Goal: Task Accomplishment & Management: Manage account settings

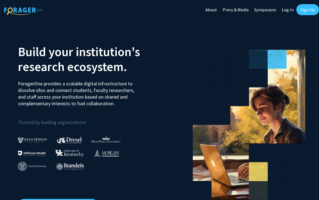
click at [288, 9] on link "Log In" at bounding box center [287, 9] width 17 height 19
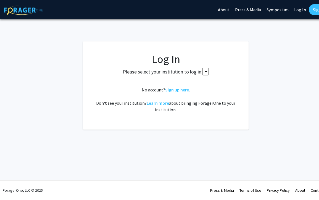
select select
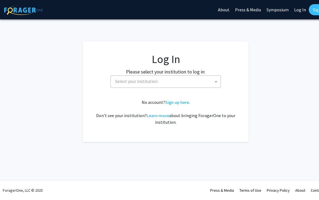
click at [154, 84] on span "Select your institution" at bounding box center [136, 81] width 43 height 6
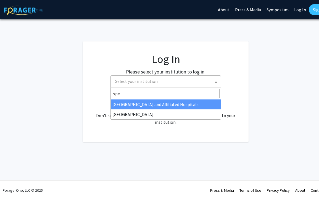
type input "spel"
select select "4"
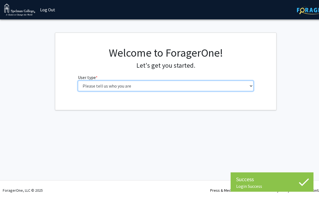
click at [113, 86] on select "Please tell us who you are Undergraduate Student Master's Student Doctoral Cand…" at bounding box center [166, 86] width 176 height 10
select select "1: undergrad"
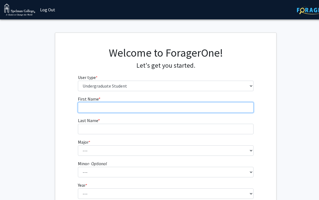
click at [139, 108] on input "First Name * required" at bounding box center [166, 107] width 176 height 10
type input "[PERSON_NAME]"
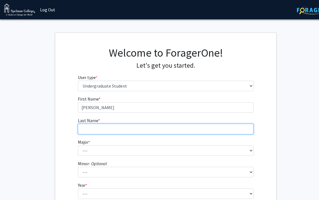
click at [139, 131] on input "Last Name * required" at bounding box center [166, 129] width 176 height 10
type input "[PERSON_NAME]"
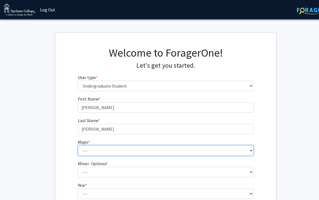
click at [136, 153] on select "--- Art Art History Biochemistry Biology Chemistry Comparative Women’s Studies …" at bounding box center [166, 150] width 176 height 10
select select "11: 257"
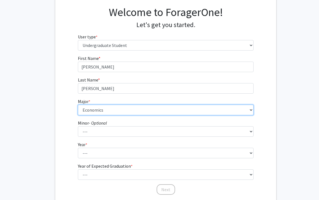
scroll to position [61, 0]
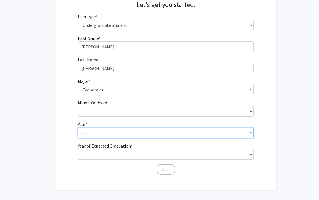
click at [112, 135] on select "--- First-year Sophomore Junior Senior Postbaccalaureate Certificate" at bounding box center [166, 133] width 176 height 10
select select "3: junior"
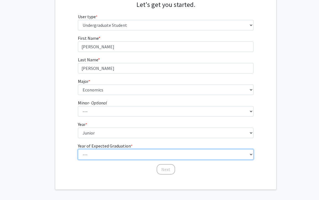
click at [112, 152] on select "--- 2025 2026 2027 2028 2029 2030 2031 2032 2033 2034" at bounding box center [166, 154] width 176 height 10
select select "3: 2027"
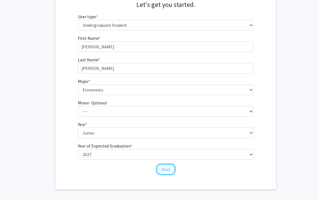
click at [165, 169] on button "Next" at bounding box center [166, 169] width 19 height 10
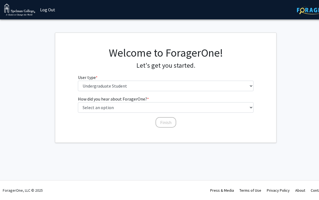
scroll to position [0, 0]
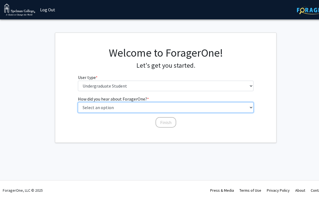
click at [138, 110] on select "Select an option Peer/student recommendation Faculty/staff recommendation Unive…" at bounding box center [166, 107] width 176 height 10
select select "2: faculty_recommendation"
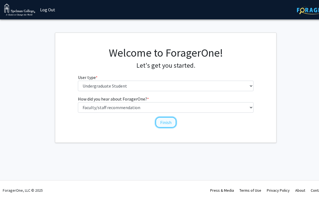
click at [164, 123] on button "Finish" at bounding box center [166, 122] width 21 height 10
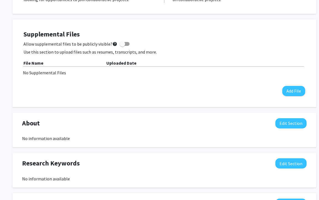
scroll to position [0, 1]
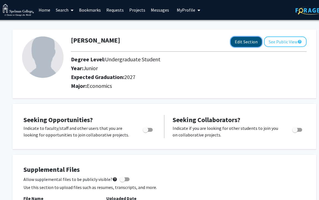
click at [239, 44] on button "Edit Section" at bounding box center [246, 42] width 31 height 10
select select "junior"
select select "2027"
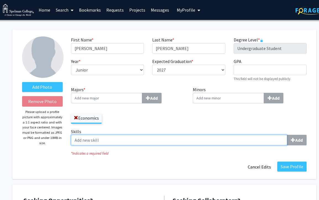
click at [162, 139] on input "Skills Add" at bounding box center [179, 140] width 216 height 10
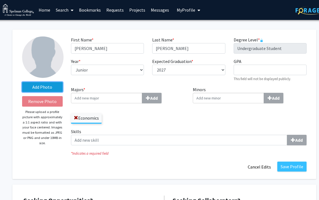
click at [43, 83] on label "Add Photo" at bounding box center [42, 87] width 41 height 10
click at [0, 0] on input "Add Photo" at bounding box center [0, 0] width 0 height 0
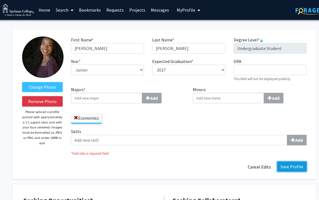
click at [294, 165] on button "Save Profile" at bounding box center [291, 167] width 29 height 10
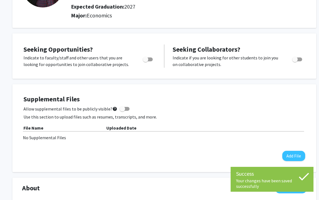
scroll to position [72, 1]
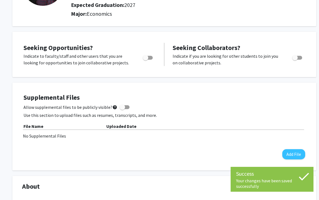
click at [144, 58] on span "Toggle" at bounding box center [146, 58] width 6 height 6
click at [145, 60] on input "Are you actively seeking opportunities?" at bounding box center [145, 60] width 0 height 0
checkbox input "true"
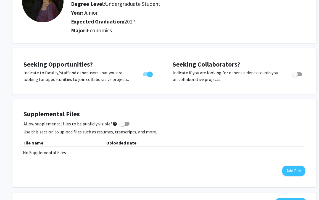
scroll to position [0, 1]
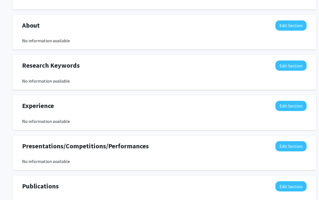
scroll to position [236, 1]
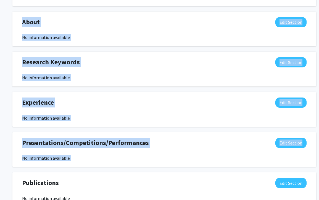
drag, startPoint x: 23, startPoint y: 20, endPoint x: 102, endPoint y: 182, distance: 179.4
click at [102, 182] on div "Seeking Opportunities? Indicate to faculty/staff and other users that you are l…" at bounding box center [164, 59] width 304 height 385
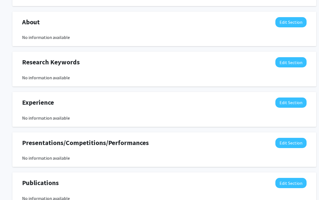
click at [96, 165] on div "Presentations/Competitions/Performances Edit Section No information available Y…" at bounding box center [164, 149] width 304 height 35
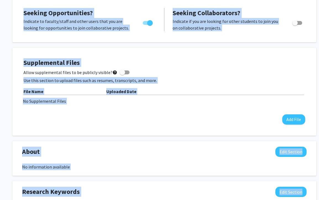
scroll to position [96, 1]
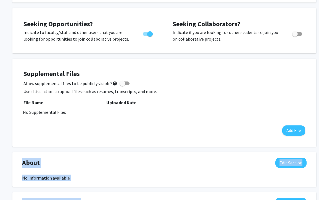
drag, startPoint x: 47, startPoint y: 142, endPoint x: 22, endPoint y: 153, distance: 28.1
click at [22, 153] on div "Seeking Opportunities? Indicate to faculty/staff and other users that you are l…" at bounding box center [164, 200] width 304 height 385
copy div "About Edit Section No information available You may write a maximum of 1,000 wo…"
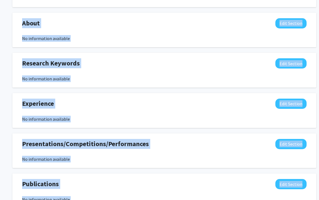
scroll to position [238, 1]
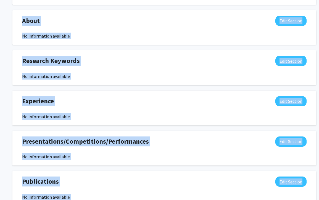
click at [173, 101] on div "Experience Edit Section" at bounding box center [164, 102] width 293 height 13
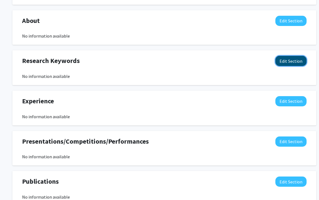
click at [297, 62] on button "Edit Section" at bounding box center [290, 61] width 31 height 10
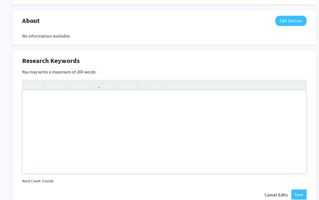
click at [90, 99] on div "Note to users with screen readers: Please deactivate our accessibility plugin f…" at bounding box center [164, 132] width 284 height 83
paste div "Note to users with screen readers: Please deactivate our accessibility plugin f…"
type textarea "<p>Economics, Data Science, Inclusive Growth, Investment Banking, Quantitative …"
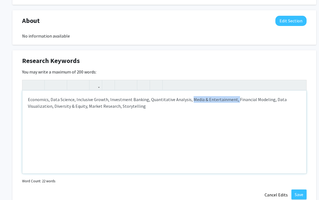
drag, startPoint x: 232, startPoint y: 99, endPoint x: 189, endPoint y: 100, distance: 43.7
click at [189, 100] on p "Economics, Data Science, Inclusive Growth, Investment Banking, Quantitative Ana…" at bounding box center [164, 102] width 273 height 13
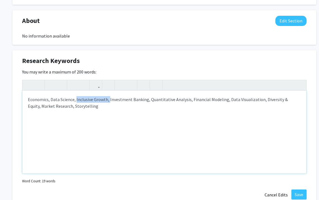
drag, startPoint x: 108, startPoint y: 100, endPoint x: 76, endPoint y: 98, distance: 32.4
click at [76, 98] on p "Economics, Data Science, Inclusive Growth, Investment Banking, Quantitative Ana…" at bounding box center [164, 102] width 273 height 13
click at [88, 105] on p "Economics, Data Science, Investment Banking, Quantitative Analysis, Financial M…" at bounding box center [164, 102] width 273 height 13
type textarea "<p>Economics, Data Science, Investment Banking, Quantitative Analysis, Financia…"
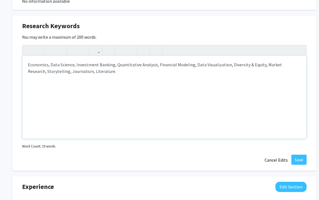
scroll to position [273, 1]
click at [295, 158] on button "Save" at bounding box center [298, 159] width 15 height 10
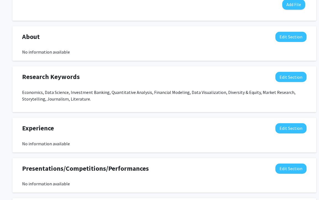
scroll to position [214, 1]
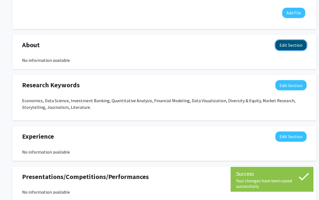
click at [287, 48] on button "Edit Section" at bounding box center [290, 45] width 31 height 10
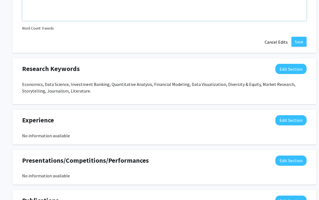
scroll to position [351, 1]
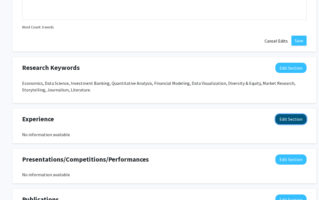
click at [297, 118] on button "Edit Section" at bounding box center [290, 119] width 31 height 10
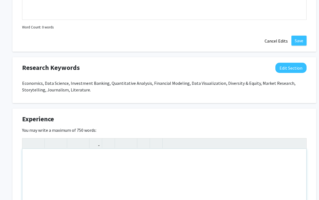
click at [99, 158] on div "Note to users with screen readers: Please deactivate our accessibility plugin f…" at bounding box center [164, 190] width 284 height 83
paste div "Note to users with screen readers: Please deactivate our accessibility plugin f…"
type textarea "<l>Ipsumdol Sita Consect — Adipis</e><s>Doei 8786 – Tempori</u><la><e>Dolorema …"
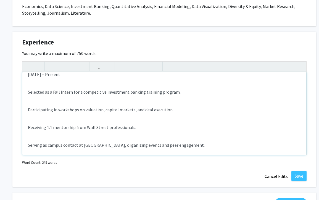
scroll to position [0, 0]
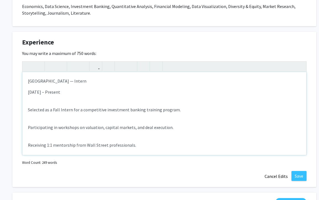
click at [27, 108] on div "[GEOGRAPHIC_DATA] — Intern [DATE] – Present Selected as a Fall Intern for a com…" at bounding box center [164, 113] width 284 height 83
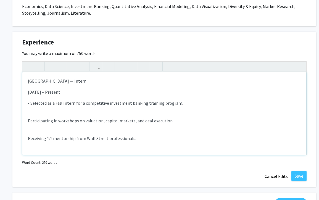
click at [25, 120] on div "[GEOGRAPHIC_DATA] — Intern [DATE] – Present - Selected as a Fall Intern for a c…" at bounding box center [164, 113] width 284 height 83
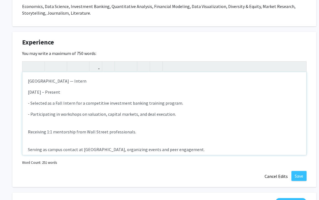
click at [24, 133] on div "[GEOGRAPHIC_DATA] — Intern [DATE] – Present - Selected as a Fall Intern for a c…" at bounding box center [164, 113] width 284 height 83
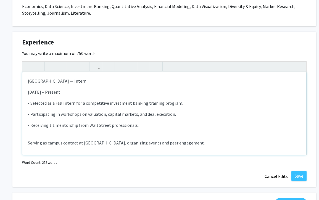
click at [24, 144] on div "[GEOGRAPHIC_DATA] — Intern [DATE] – Present - Selected as a Fall Intern for a c…" at bounding box center [164, 113] width 284 height 83
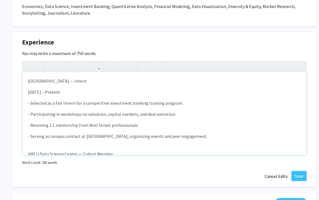
click at [26, 90] on div "[GEOGRAPHIC_DATA] — Intern [DATE] – Present - Selected as a Fall Intern for a c…" at bounding box center [164, 113] width 284 height 83
type textarea "<l>Ipsumdol Sita Consect — Adipis<elit seddo="eius-temp: 4inc;">Utla 0994 – Etd…"
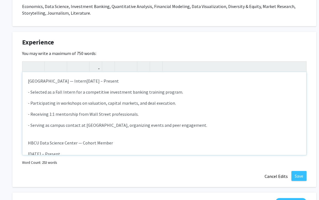
click at [90, 81] on span "[DATE] – Present" at bounding box center [102, 81] width 32 height 6
click at [89, 81] on span "[DATE] – Present" at bounding box center [102, 81] width 32 height 6
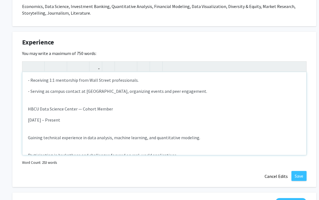
scroll to position [46, 0]
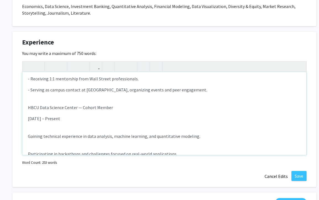
click at [27, 138] on div "[GEOGRAPHIC_DATA] — Intern [DATE] – Present - Selected as a Fall Intern for a c…" at bounding box center [164, 113] width 284 height 83
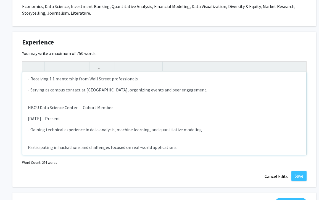
scroll to position [59, 0]
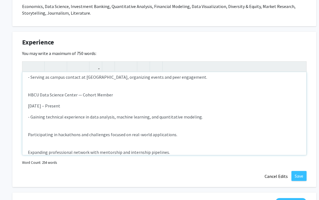
click at [26, 135] on div "[GEOGRAPHIC_DATA] — Intern [DATE] – Present - Selected as a Fall Intern for a c…" at bounding box center [164, 113] width 284 height 83
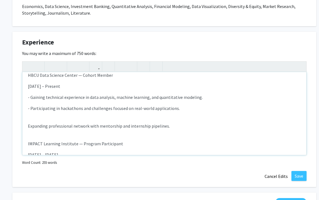
scroll to position [81, 0]
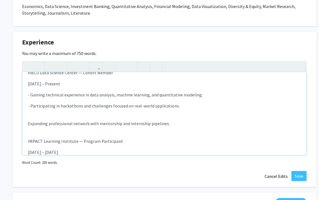
click at [27, 123] on div "[GEOGRAPHIC_DATA] — Intern [DATE] – Present - Selected as a Fall Intern for a c…" at bounding box center [164, 113] width 284 height 83
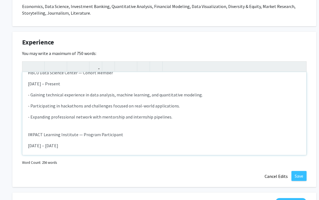
click at [71, 105] on p "- Participating in hackathons and challenges focused on real-world applications." at bounding box center [164, 105] width 273 height 7
drag, startPoint x: 90, startPoint y: 106, endPoint x: 60, endPoint y: 107, distance: 30.1
click at [60, 107] on p "- Participating in hackathons and challenges focused on real-world applications." at bounding box center [164, 105] width 273 height 7
click at [103, 114] on p "- Expanding professional network with mentorship and internship pipelines." at bounding box center [164, 117] width 273 height 7
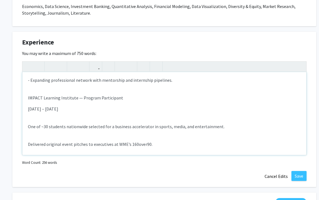
scroll to position [117, 0]
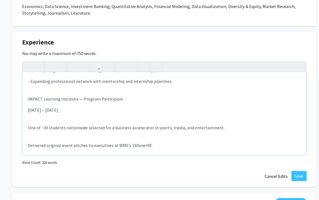
click at [27, 128] on div "[GEOGRAPHIC_DATA] — Intern [DATE] – Present - Selected as a Fall Intern for a c…" at bounding box center [164, 113] width 284 height 83
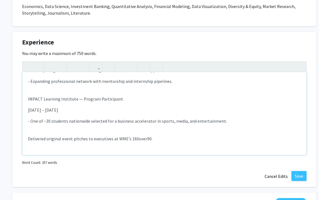
click at [25, 138] on div "[GEOGRAPHIC_DATA] — Intern [DATE] – Present - Selected as a Fall Intern for a c…" at bounding box center [164, 113] width 284 height 83
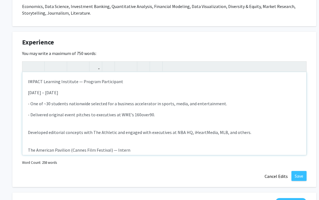
scroll to position [140, 0]
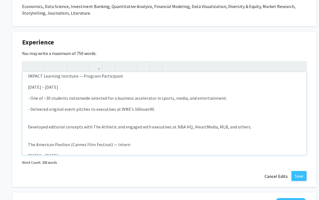
click at [27, 130] on div "[GEOGRAPHIC_DATA] — Intern [DATE] – Present - Selected as a Fall Intern for a c…" at bounding box center [164, 113] width 284 height 83
click at [26, 126] on div "[GEOGRAPHIC_DATA] — Intern [DATE] – Present - Selected as a Fall Intern for a c…" at bounding box center [164, 113] width 284 height 83
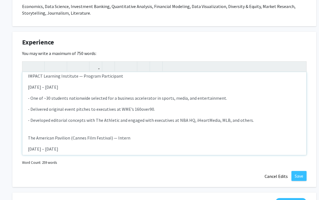
scroll to position [168, 0]
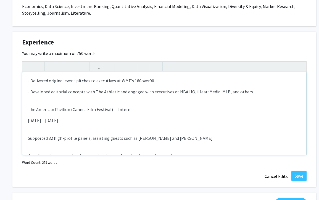
click at [27, 137] on div "[GEOGRAPHIC_DATA] — Intern [DATE] – Present - Selected as a Fall Intern for a c…" at bounding box center [164, 113] width 284 height 83
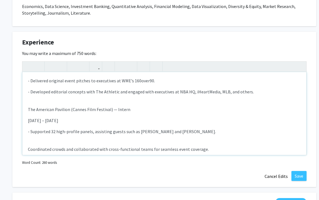
scroll to position [204, 0]
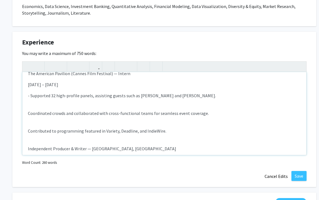
click at [28, 112] on p "Coordinated crowds and collaborated with cross-functional teams for seamless ev…" at bounding box center [164, 113] width 273 height 7
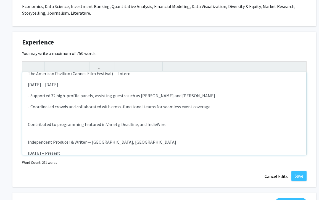
click at [27, 123] on div "[GEOGRAPHIC_DATA] — Intern [DATE] – Present - Selected as a Fall Intern for a c…" at bounding box center [164, 113] width 284 height 83
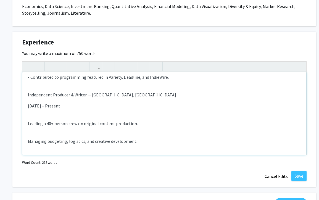
scroll to position [249, 0]
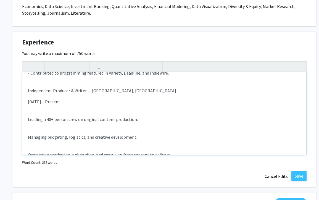
click at [26, 119] on div "[GEOGRAPHIC_DATA] — Intern [DATE] – Present - Selected as a Fall Intern for a c…" at bounding box center [164, 113] width 284 height 83
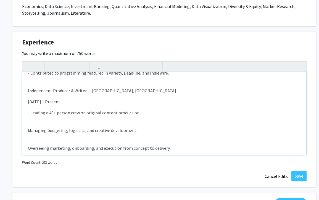
click at [26, 128] on div "[GEOGRAPHIC_DATA] — Intern [DATE] – Present - Selected as a Fall Intern for a c…" at bounding box center [164, 113] width 284 height 83
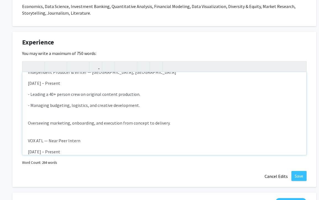
scroll to position [267, 0]
click at [27, 122] on div "[GEOGRAPHIC_DATA] — Intern [DATE] – Present - Selected as a Fall Intern for a c…" at bounding box center [164, 113] width 284 height 83
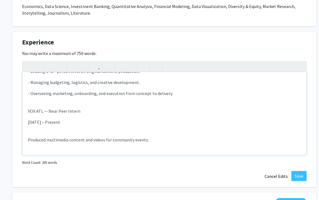
scroll to position [293, 0]
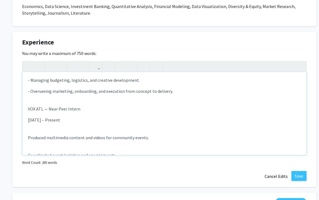
click at [27, 138] on div "[GEOGRAPHIC_DATA] — Intern [DATE] – Present - Selected as a Fall Intern for a c…" at bounding box center [164, 113] width 284 height 83
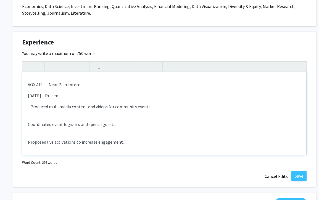
click at [27, 123] on div "[GEOGRAPHIC_DATA] — Intern [DATE] – Present - Selected as a Fall Intern for a c…" at bounding box center [164, 113] width 284 height 83
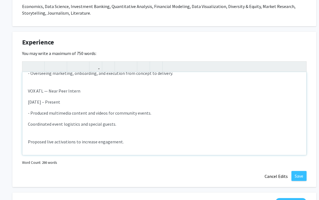
scroll to position [310, 0]
click at [28, 143] on div "[GEOGRAPHIC_DATA] — Intern [DATE] – Present - Selected as a Fall Intern for a c…" at bounding box center [164, 113] width 284 height 83
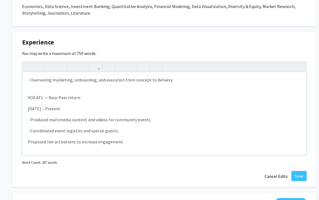
scroll to position [304, 0]
type textarea "<l>Ipsumdol Sita Consect — Adipis</e><s><doei tempo="inci-utla: 0etd;">Magn 774…"
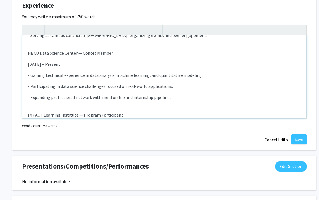
scroll to position [0, 0]
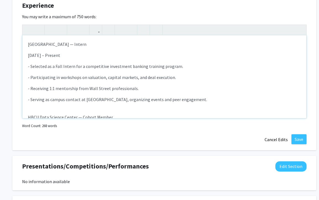
click at [165, 92] on div "[GEOGRAPHIC_DATA] — Intern [DATE] – Present - Selected as a Fall Intern for a c…" at bounding box center [164, 76] width 284 height 83
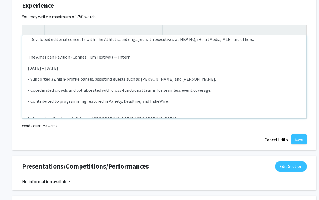
scroll to position [304, 0]
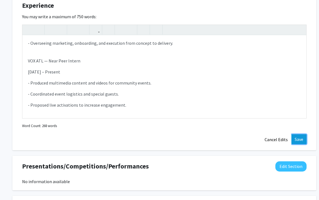
click at [299, 136] on button "Save" at bounding box center [298, 139] width 15 height 10
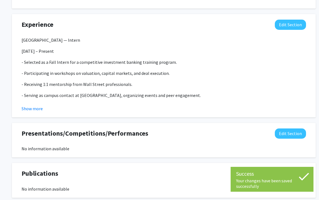
scroll to position [448, 2]
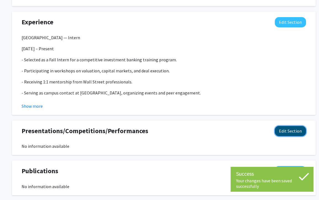
click at [294, 130] on button "Edit Section" at bounding box center [290, 131] width 31 height 10
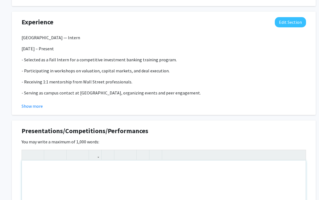
click at [102, 178] on div "Note to users with screen readers: Please deactivate our accessibility plugin f…" at bounding box center [164, 201] width 284 height 83
paste div "Note to users with screen readers: Please deactivate our accessibility plugin f…"
type textarea "<p>Mastercard Center for Inclusive Growth x AUC Data Science Initiative (2024) …"
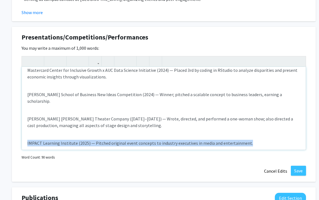
scroll to position [542, 0]
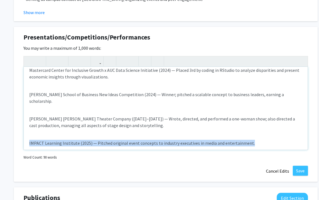
drag, startPoint x: 250, startPoint y: 138, endPoint x: -2, endPoint y: 138, distance: 251.4
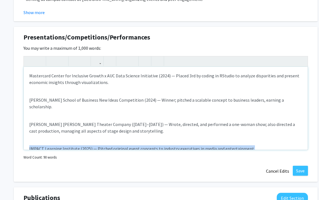
copy p "IMPACT Learning Institute (2025) — Pitched original event concepts to industry …"
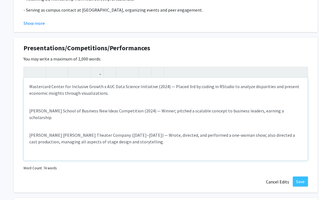
scroll to position [523, 0]
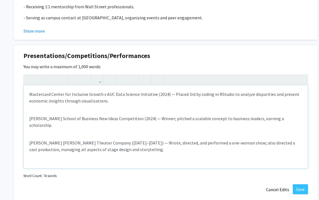
click at [29, 93] on div "Mastercard Center for Inclusive Growth x AUC Data Science Initiative (2024) — P…" at bounding box center [166, 126] width 284 height 83
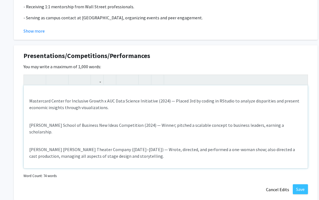
click at [41, 94] on div "Mastercard Center for Inclusive Growth x AUC Data Science Initiative (2024) — P…" at bounding box center [166, 126] width 284 height 83
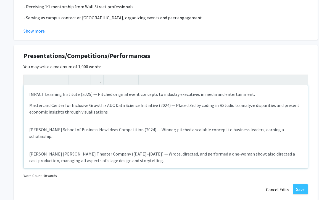
click at [40, 124] on div "IMPACT Learning Institute (2025) — Pitched original event concepts to industry …" at bounding box center [166, 126] width 284 height 83
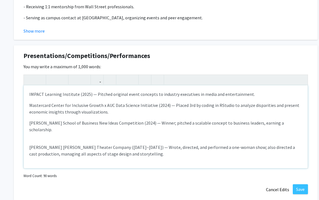
click at [36, 132] on div "IMPACT Learning Institute (2025) — Pitched original event concepts to industry …" at bounding box center [166, 126] width 284 height 83
type textarea "<p>IMPACT Learning Institute (2025) — Pitched original event concepts to indust…"
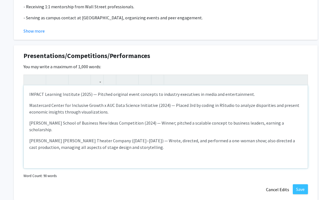
scroll to position [552, 0]
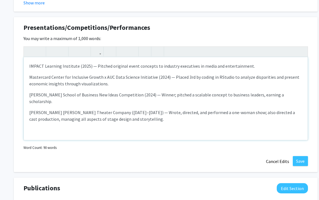
click at [216, 131] on div "IMPACT Learning Institute (2025) — Pitched original event concepts to industry …" at bounding box center [166, 98] width 284 height 83
click at [294, 160] on button "Save" at bounding box center [300, 161] width 15 height 10
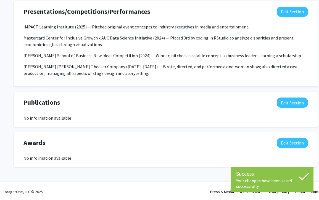
scroll to position [569, 0]
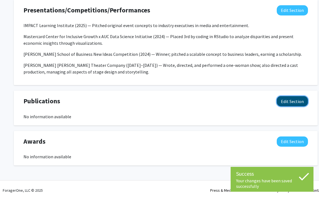
click at [293, 101] on button "Edit Section" at bounding box center [292, 101] width 31 height 10
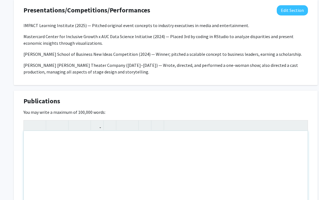
click at [129, 157] on div "Note to users with screen readers: Please deactivate our accessibility plugin f…" at bounding box center [166, 172] width 284 height 83
paste div "Note to users with screen readers: Please deactivate our accessibility plugin f…"
type textarea "<p>The Blueprint (Spelman College Newspaper) — Business Manager; contributing t…"
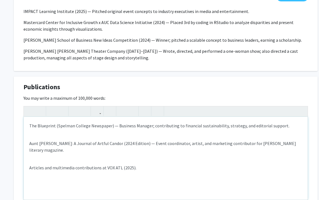
scroll to position [586, 0]
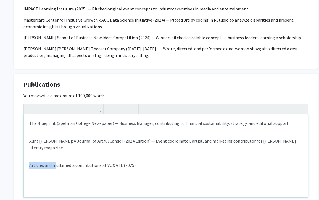
drag, startPoint x: 54, startPoint y: 159, endPoint x: 19, endPoint y: 159, distance: 35.6
click at [19, 159] on div "Publications Edit Section You may write a maximum of 100,000 words: <p>The Blue…" at bounding box center [166, 151] width 304 height 155
click at [87, 162] on p "Multimedia contributions at VOX ATL (2025)." at bounding box center [165, 165] width 273 height 7
click at [133, 162] on p "Multimedia contributions at VOX ATL (2025)." at bounding box center [165, 165] width 273 height 7
drag, startPoint x: 118, startPoint y: 159, endPoint x: -1, endPoint y: 159, distance: 119.6
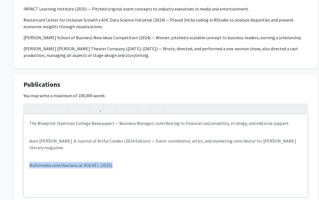
copy p "Multimedia contributions at VOX ATL (2025)."
click at [288, 124] on p "The Blueprint (Spelman College Newspaper) — Business Manager; contributing to f…" at bounding box center [165, 123] width 273 height 7
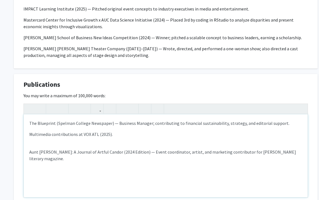
click at [52, 146] on div "The Blueprint (Spelman College Newspaper) — Business Manager; contributing to f…" at bounding box center [166, 155] width 284 height 83
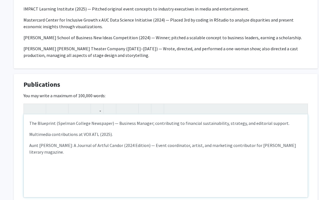
click at [244, 144] on p "Aunt [PERSON_NAME]: A Journal of Artful Candor (2024 Edition) — Event coordinat…" at bounding box center [165, 148] width 273 height 13
click at [218, 128] on div "The Blueprint (Spelman College Newspaper) — Business Manager; contributing to f…" at bounding box center [166, 155] width 284 height 83
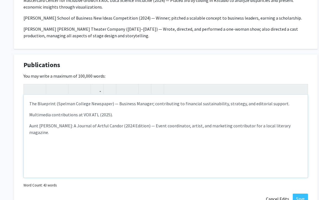
click at [268, 121] on div "The Blueprint (Spelman College Newspaper) — Business Manager; contributing to f…" at bounding box center [166, 136] width 284 height 83
click at [268, 129] on div "The Blueprint (Spelman College Newspaper) — Business Manager; contributing to f…" at bounding box center [166, 136] width 284 height 83
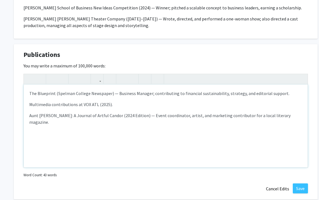
scroll to position [623, 0]
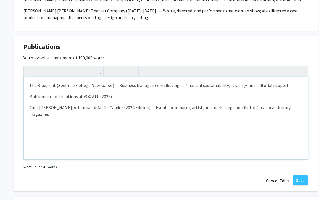
click at [241, 107] on p "Aunt [PERSON_NAME]: A Journal of Artful Candor (2024 Edition) — Event coordinat…" at bounding box center [165, 110] width 273 height 13
type textarea "<p>The Blueprint (Spelman College Newspaper) — Business Manager; contributing t…"
click at [265, 107] on p "Aunt [PERSON_NAME]: A Journal of Artful Candor (2024 Edition) — Event coordinat…" at bounding box center [165, 110] width 273 height 13
click at [238, 139] on div "The Blueprint (Spelman College Newspaper) — Business Manager; contributing to f…" at bounding box center [166, 118] width 284 height 83
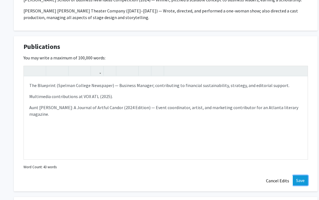
click at [297, 179] on button "Save" at bounding box center [300, 180] width 15 height 10
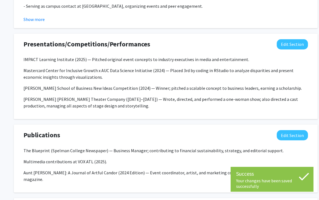
scroll to position [596, 0]
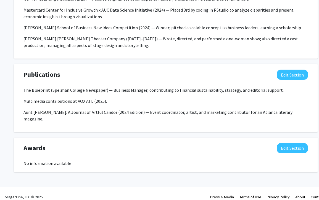
drag, startPoint x: 48, startPoint y: 140, endPoint x: 9, endPoint y: 140, distance: 39.2
click at [46, 144] on div "Awards Edit Section" at bounding box center [165, 149] width 293 height 13
drag, startPoint x: 45, startPoint y: 142, endPoint x: 24, endPoint y: 142, distance: 20.7
click at [24, 143] on span "Awards" at bounding box center [34, 148] width 22 height 10
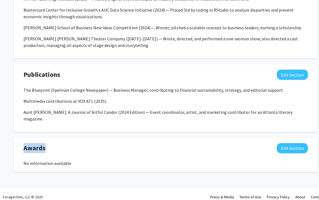
copy span "Awards"
click at [286, 143] on button "Edit Section" at bounding box center [292, 148] width 31 height 10
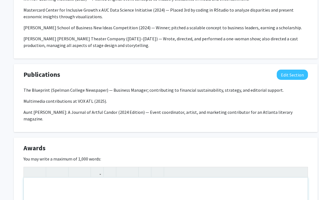
paste div "Note to users with screen readers: Please deactivate our accessibility plugin f…"
type textarea "<p>[PERSON_NAME] Honors Program (Spelman College)</p><p>Selected for a highly c…"
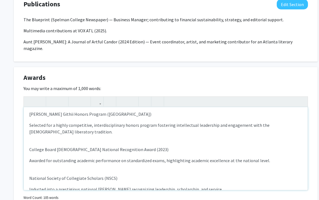
scroll to position [3, 0]
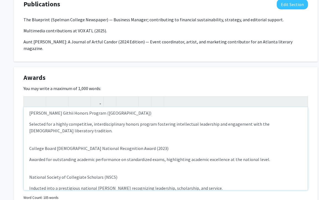
click at [25, 119] on div "[PERSON_NAME] Honors Program ([GEOGRAPHIC_DATA]) Selected for a highly competit…" at bounding box center [166, 148] width 284 height 83
click at [28, 142] on div "[PERSON_NAME] Honors Program ([GEOGRAPHIC_DATA]) Selected for a highly competit…" at bounding box center [166, 148] width 284 height 83
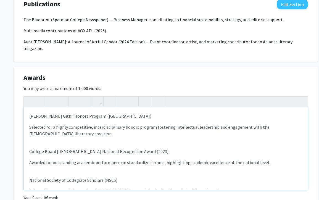
click at [28, 121] on div "[PERSON_NAME] Honors Program ([GEOGRAPHIC_DATA]) Selected for a highly competit…" at bounding box center [166, 148] width 284 height 83
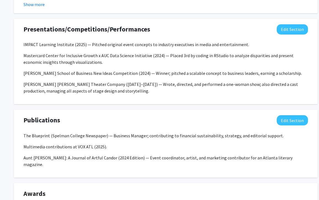
scroll to position [555, 0]
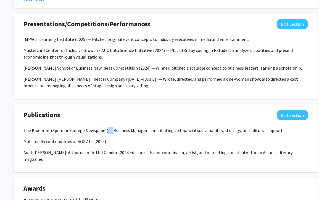
drag, startPoint x: 110, startPoint y: 130, endPoint x: 105, endPoint y: 130, distance: 5.2
click at [105, 130] on p "The Blueprint (Spelman College Newspaper) — Business Manager; contributing to f…" at bounding box center [165, 130] width 285 height 7
copy p "—"
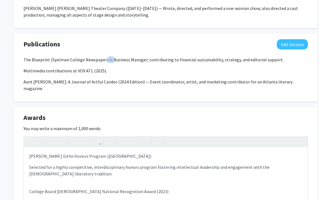
scroll to position [15, 0]
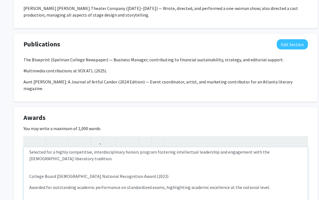
click at [28, 147] on div "[PERSON_NAME] Honors Program ([GEOGRAPHIC_DATA]) Selected for a highly competit…" at bounding box center [166, 188] width 284 height 83
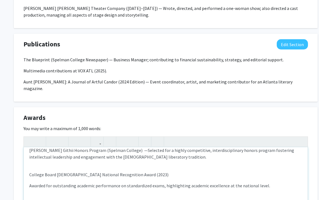
click at [29, 171] on p "College Board [DEMOGRAPHIC_DATA] National Recognition Award (2023)" at bounding box center [165, 174] width 273 height 7
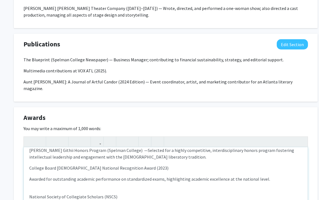
click at [27, 171] on div "[PERSON_NAME] Honors Program ([GEOGRAPHIC_DATA]) — Selected for a highly compet…" at bounding box center [166, 188] width 284 height 83
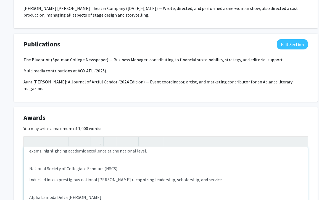
scroll to position [33, 0]
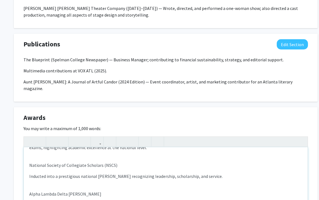
click at [30, 162] on p "National Society of Collegiate Scholars (NSCS)" at bounding box center [165, 165] width 273 height 7
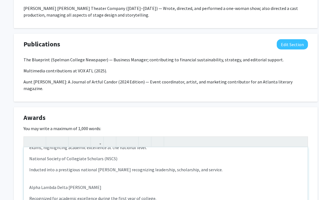
click at [28, 163] on div "[PERSON_NAME] Honors Program ([GEOGRAPHIC_DATA]) — Selected for a highly compet…" at bounding box center [166, 188] width 284 height 83
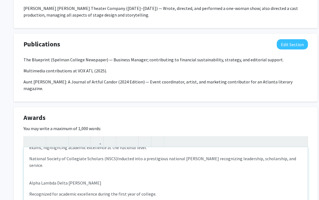
scroll to position [32, 0]
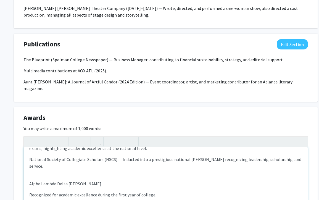
click at [28, 182] on div "[PERSON_NAME] Honors Program ([GEOGRAPHIC_DATA]) — Selected for a highly compet…" at bounding box center [166, 188] width 284 height 83
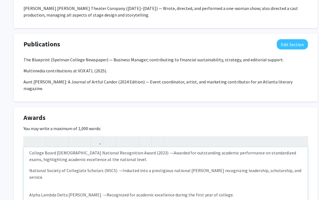
click at [51, 173] on div "[PERSON_NAME] Honors Program ([GEOGRAPHIC_DATA]) — Selected for a highly compet…" at bounding box center [166, 188] width 284 height 83
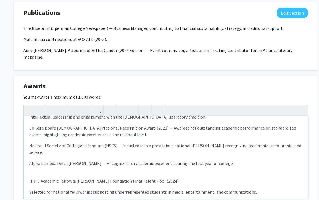
scroll to position [661, 0]
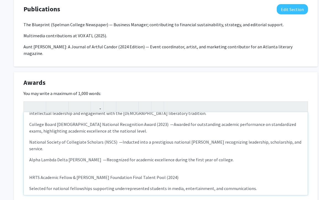
click at [29, 174] on p "HRTS Academic Fellow & [PERSON_NAME] Foundation Final Talent Pool (2024)" at bounding box center [165, 177] width 273 height 7
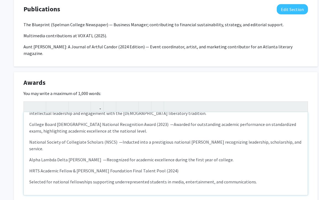
scroll to position [8, 0]
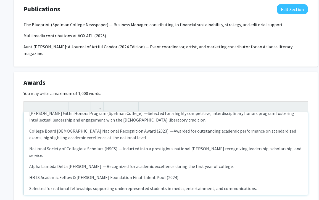
click at [29, 174] on div "[PERSON_NAME] Honors Program ([GEOGRAPHIC_DATA]) — Selected for a highly compet…" at bounding box center [166, 153] width 284 height 83
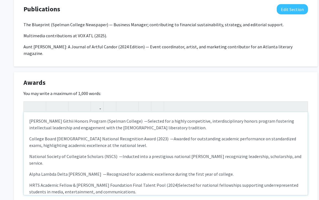
type textarea "<l>Ipsum Dolorsi Ametco Adipis Elitsed (Doeiusm Tempori)&utla; —&etdo;<magn ali…"
click at [175, 182] on p "HRTS Academic Fellow & [PERSON_NAME] Foundation Final Talent Pool (2024) — Sele…" at bounding box center [165, 188] width 273 height 13
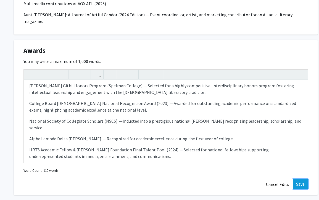
click at [300, 179] on button "Save" at bounding box center [300, 184] width 15 height 10
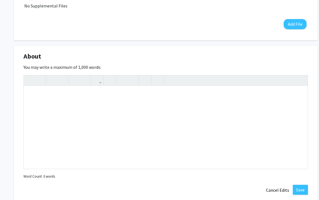
scroll to position [202, 0]
click at [159, 104] on div "Note to users with screen readers: Please deactivate our accessibility plugin f…" at bounding box center [166, 127] width 284 height 83
paste div "Note to users with screen readers: Please deactivate our accessibility plugin f…"
type textarea "<p>I am a sophomore at [GEOGRAPHIC_DATA] majoring in Economics with a 3.88 GPA …"
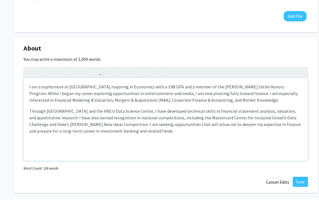
scroll to position [211, 0]
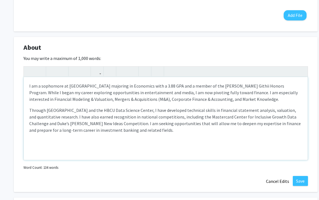
click at [162, 112] on p "Through [GEOGRAPHIC_DATA] and the HBCU Data Science Center, I have developed te…" at bounding box center [165, 120] width 273 height 27
click at [185, 110] on p "Through [GEOGRAPHIC_DATA] and the HBCU Data Science Center, I am developed tech…" at bounding box center [165, 120] width 273 height 27
click at [210, 124] on p "Through [GEOGRAPHIC_DATA] and the HBCU Data Science Center, I am developing tec…" at bounding box center [165, 120] width 273 height 27
drag, startPoint x: 209, startPoint y: 109, endPoint x: 262, endPoint y: 109, distance: 53.0
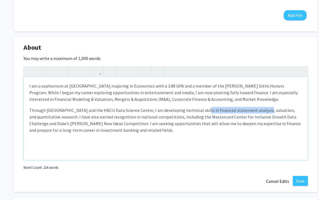
click at [262, 109] on p "Through [GEOGRAPHIC_DATA] and the HBCU Data Science Center, I am developing tec…" at bounding box center [165, 120] width 273 height 27
click at [243, 112] on p "Through [GEOGRAPHIC_DATA] and the HBCU Data Science Center, I am developing tec…" at bounding box center [165, 120] width 273 height 27
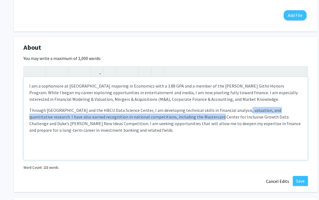
drag, startPoint x: 243, startPoint y: 112, endPoint x: 187, endPoint y: 115, distance: 56.4
click at [187, 115] on p "Through [GEOGRAPHIC_DATA] and the HBCU Data Science Center, I am developing tec…" at bounding box center [165, 120] width 273 height 27
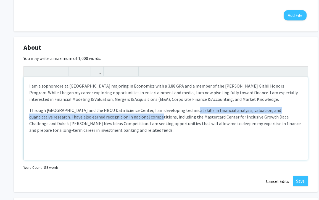
drag, startPoint x: 224, startPoint y: 112, endPoint x: 126, endPoint y: 119, distance: 97.7
click at [127, 119] on p "Through [GEOGRAPHIC_DATA] and the HBCU Data Science Center, I am developing tec…" at bounding box center [165, 120] width 273 height 27
click at [126, 119] on p "Through [GEOGRAPHIC_DATA] and the HBCU Data Science Center, I am developing tec…" at bounding box center [165, 120] width 273 height 27
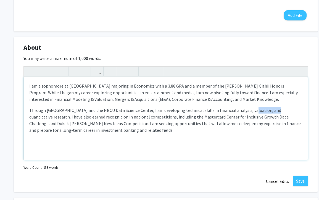
drag, startPoint x: 270, startPoint y: 110, endPoint x: 251, endPoint y: 111, distance: 19.9
click at [251, 111] on p "Through [GEOGRAPHIC_DATA] and the HBCU Data Science Center, I am developing tec…" at bounding box center [165, 120] width 273 height 27
type textarea "<p>I am a sophomore at [GEOGRAPHIC_DATA] majoring in Economics with a 3.88 GPA …"
click at [264, 128] on p "Through [GEOGRAPHIC_DATA] and the HBCU Data Science Center, I am developing tec…" at bounding box center [165, 120] width 273 height 27
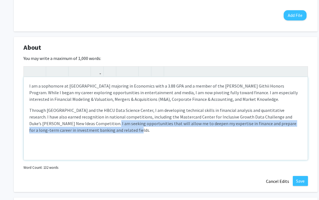
drag, startPoint x: 69, startPoint y: 124, endPoint x: 98, endPoint y: 131, distance: 29.8
click at [98, 131] on p "Through [GEOGRAPHIC_DATA] and the HBCU Data Science Center, I am developing tec…" at bounding box center [165, 120] width 273 height 27
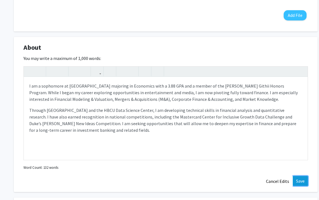
click at [299, 180] on button "Save" at bounding box center [300, 181] width 15 height 10
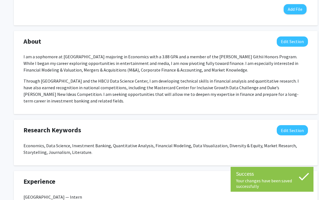
scroll to position [219, 0]
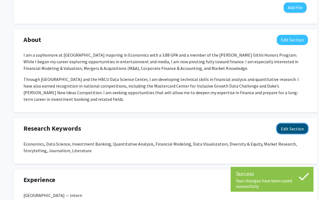
click at [283, 130] on button "Edit Section" at bounding box center [292, 128] width 31 height 10
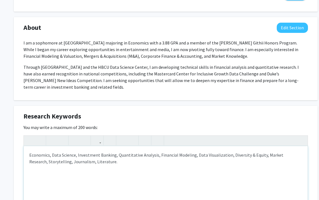
scroll to position [234, 0]
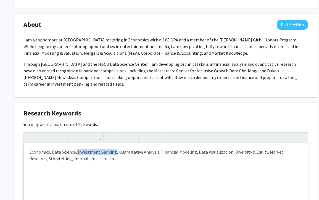
drag, startPoint x: 76, startPoint y: 151, endPoint x: 114, endPoint y: 152, distance: 37.8
click at [114, 152] on p "Economics, Data Science, Investment Banking, Quantitative Analysis, Financial M…" at bounding box center [165, 155] width 273 height 13
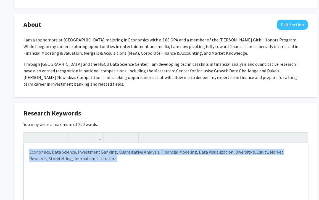
drag, startPoint x: 105, startPoint y: 162, endPoint x: 25, endPoint y: 146, distance: 81.2
click at [25, 146] on div "Economics, Data Science, Investment Banking, Quantitative Analysis, Financial M…" at bounding box center [166, 184] width 284 height 83
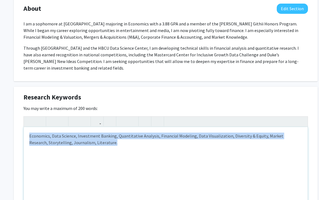
scroll to position [252, 0]
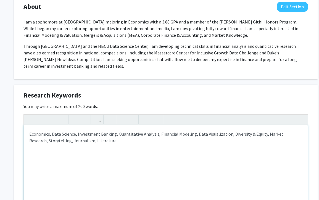
click at [40, 142] on p "Economics, Data Science, Investment Banking, Quantitative Analysis, Financial M…" at bounding box center [165, 137] width 273 height 13
click at [106, 140] on p "Economics, Data Science, Investment Banking, Quantitative Analysis, Financial M…" at bounding box center [165, 137] width 273 height 13
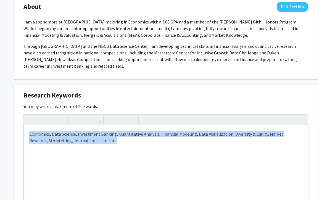
drag, startPoint x: 105, startPoint y: 141, endPoint x: 21, endPoint y: 133, distance: 84.1
click at [21, 133] on div "Research Keywords Edit Section You may write a maximum of 200 words: <p>Economi…" at bounding box center [166, 162] width 304 height 155
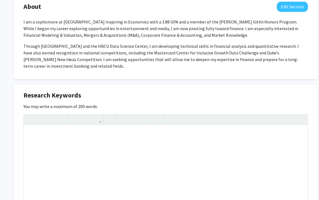
drag, startPoint x: 89, startPoint y: 96, endPoint x: 21, endPoint y: 96, distance: 68.2
click at [21, 96] on div "Research Keywords Edit Section" at bounding box center [165, 96] width 293 height 13
drag, startPoint x: 23, startPoint y: 94, endPoint x: 80, endPoint y: 95, distance: 56.9
click at [80, 95] on div "Research Keywords Edit Section" at bounding box center [165, 96] width 293 height 13
copy span "Research Keywords"
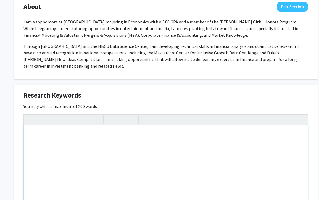
click at [116, 145] on div "Note to users with screen readers: Please deactivate our accessibility plugin f…" at bounding box center [166, 166] width 284 height 83
drag, startPoint x: 93, startPoint y: 135, endPoint x: 80, endPoint y: 134, distance: 12.7
click at [80, 134] on p "New Research Frontiers, AI, Finance," at bounding box center [165, 134] width 273 height 7
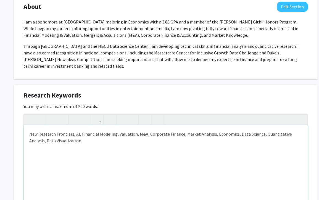
type textarea "<p>New Research Frontiers, AI, Financial Modeling, Valuation, M&amp;A, Corporat…"
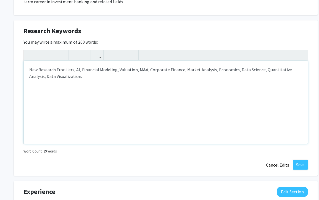
scroll to position [319, 0]
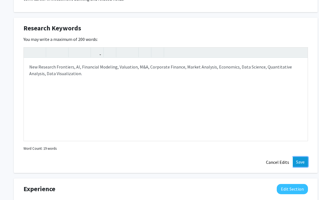
click at [300, 162] on button "Save" at bounding box center [300, 162] width 15 height 10
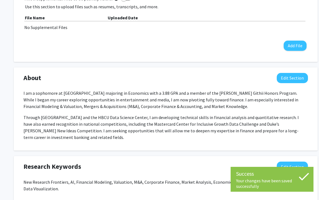
scroll to position [181, 0]
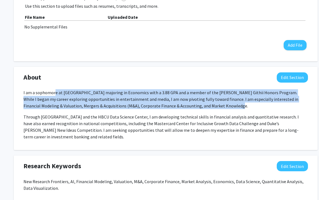
drag, startPoint x: 55, startPoint y: 95, endPoint x: 214, endPoint y: 105, distance: 159.4
click at [214, 105] on p "I am a sophomore at [GEOGRAPHIC_DATA] majoring in Economics with a 3.88 GPA and…" at bounding box center [165, 99] width 285 height 20
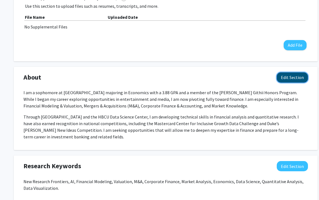
click at [291, 75] on button "Edit Section" at bounding box center [292, 77] width 31 height 10
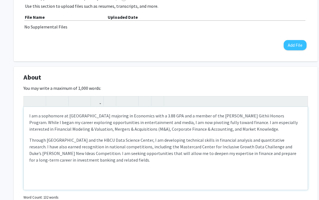
click at [109, 122] on p "I am a sophomore at [GEOGRAPHIC_DATA] majoring in Economics with a 3.88 GPA and…" at bounding box center [165, 122] width 273 height 20
click at [157, 124] on p "I am a sophomore at [GEOGRAPHIC_DATA] majoring in Economics with a 3.88 GPA and…" at bounding box center [165, 122] width 273 height 20
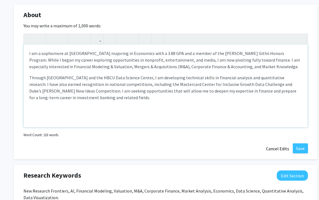
scroll to position [244, 0]
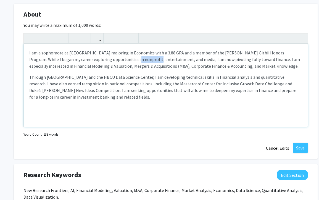
drag, startPoint x: 110, startPoint y: 60, endPoint x: 129, endPoint y: 61, distance: 19.6
click at [129, 61] on p "I am a sophomore at [GEOGRAPHIC_DATA] majoring in Economics with a 3.88 GPA and…" at bounding box center [165, 59] width 273 height 20
click at [146, 60] on p "I am a sophomore at [GEOGRAPHIC_DATA] majoring in Economics with a 3.88 GPA and…" at bounding box center [165, 59] width 273 height 20
click at [151, 60] on p "I am a sophomore at [GEOGRAPHIC_DATA] majoring in Economics with a 3.88 GPA and…" at bounding box center [165, 59] width 273 height 20
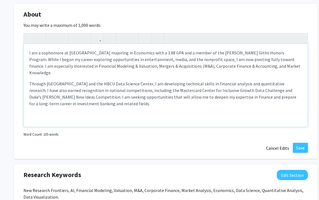
click at [169, 64] on p "I am a sophomore at [GEOGRAPHIC_DATA] majoring in Economics with a 3.88 GPA and…" at bounding box center [165, 62] width 273 height 27
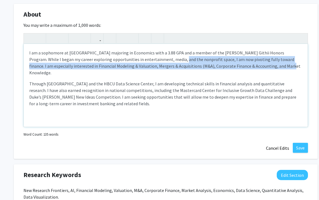
drag, startPoint x: 156, startPoint y: 61, endPoint x: 247, endPoint y: 63, distance: 91.2
click at [248, 64] on p "I am a sophomore at [GEOGRAPHIC_DATA] majoring in Economics with a 3.88 GPA and…" at bounding box center [165, 62] width 273 height 27
click at [247, 63] on p "I am a sophomore at [GEOGRAPHIC_DATA] majoring in Economics with a 3.88 GPA and…" at bounding box center [165, 62] width 273 height 27
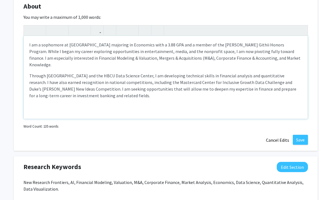
scroll to position [253, 0]
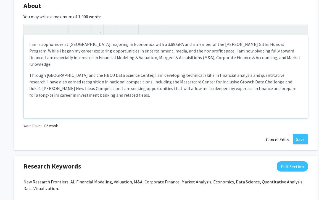
click at [235, 72] on p "Through [GEOGRAPHIC_DATA] and the HBCU Data Science Center, I am developing tec…" at bounding box center [165, 85] width 273 height 27
drag, startPoint x: 183, startPoint y: 57, endPoint x: 212, endPoint y: 57, distance: 29.0
click at [213, 57] on p "I am a sophomore at [GEOGRAPHIC_DATA] majoring in Economics with a 3.88 GPA and…" at bounding box center [165, 54] width 273 height 27
click at [212, 57] on p "I am a sophomore at [GEOGRAPHIC_DATA] majoring in Economics with a 3.88 GPA and…" at bounding box center [165, 54] width 273 height 27
click at [222, 80] on p "Through [GEOGRAPHIC_DATA] and the HBCU Data Science Center, I am developing tec…" at bounding box center [165, 85] width 273 height 27
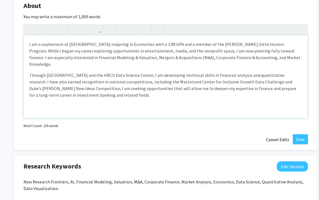
click at [260, 58] on p "I am a sophomore at [GEOGRAPHIC_DATA] majoring in Economics with a 3.88 GPA and…" at bounding box center [165, 54] width 273 height 27
type textarea "<p>I am a sophomore at [GEOGRAPHIC_DATA] majoring in Economics with a 3.88 GPA …"
click at [251, 86] on p "Through [GEOGRAPHIC_DATA] and the HBCU Data Science Center, I am developing tec…" at bounding box center [165, 85] width 273 height 27
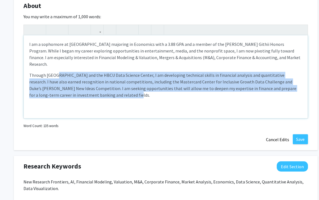
drag, startPoint x: 57, startPoint y: 68, endPoint x: 98, endPoint y: 91, distance: 46.9
click at [99, 91] on p "Through [GEOGRAPHIC_DATA] and the HBCU Data Science Center, I am developing tec…" at bounding box center [165, 85] width 273 height 27
click at [98, 91] on p "Through [GEOGRAPHIC_DATA] and the HBCU Data Science Center, I am developing tec…" at bounding box center [165, 85] width 273 height 27
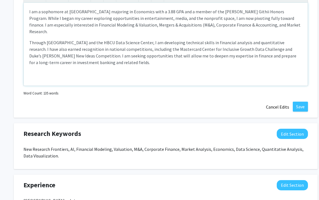
scroll to position [287, 0]
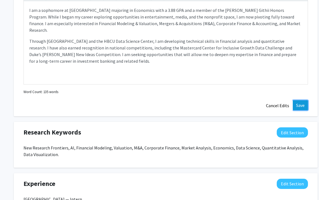
click at [297, 107] on button "Save" at bounding box center [300, 105] width 15 height 10
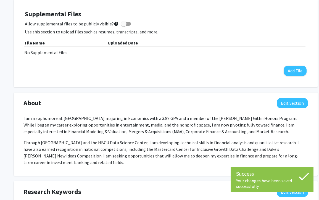
scroll to position [155, 0]
